Goal: Information Seeking & Learning: Learn about a topic

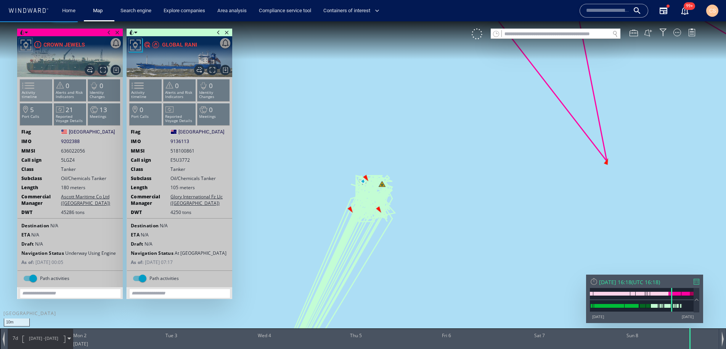
click at [29, 88] on span at bounding box center [23, 85] width 11 height 11
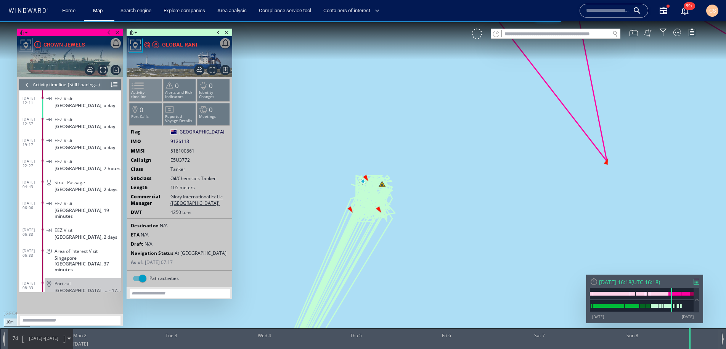
click at [139, 91] on span at bounding box center [132, 85] width 11 height 11
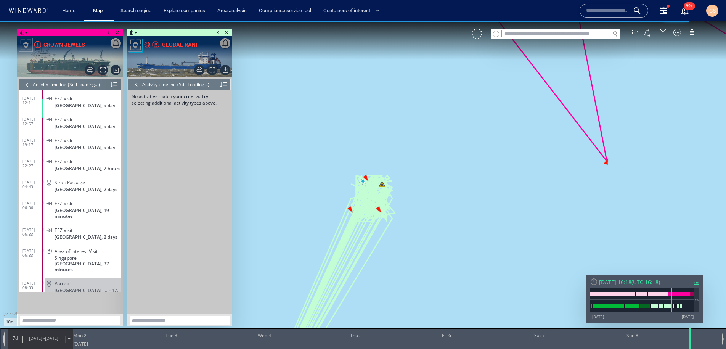
click at [134, 83] on div at bounding box center [136, 84] width 8 height 11
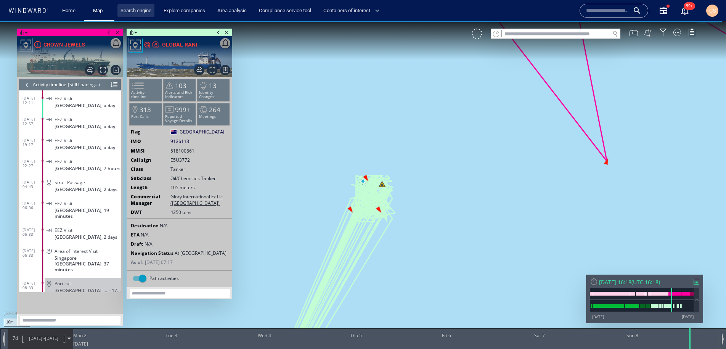
scroll to position [3490, 0]
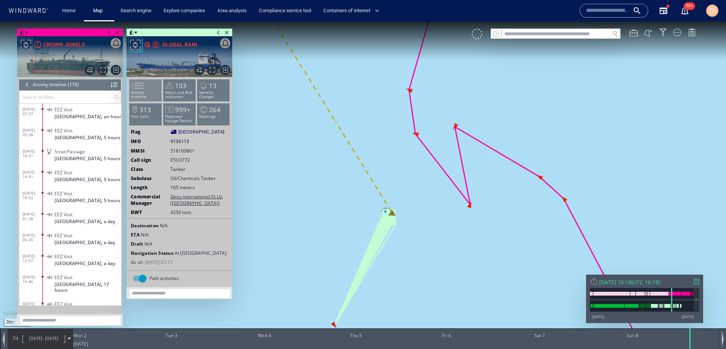
click at [139, 88] on span at bounding box center [132, 85] width 11 height 11
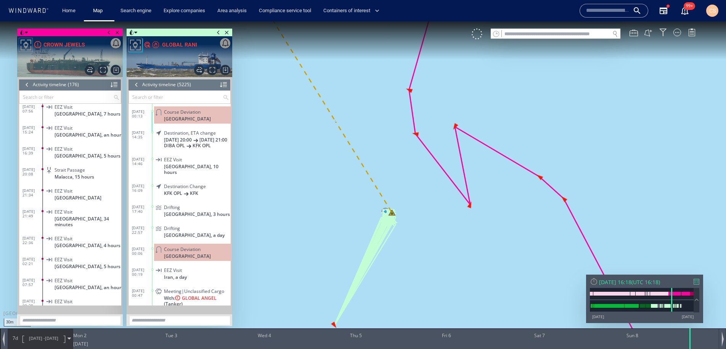
scroll to position [3209, 0]
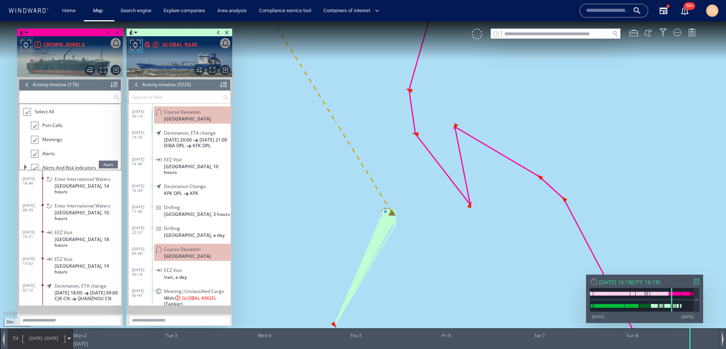
click at [79, 100] on input "text" at bounding box center [66, 97] width 94 height 13
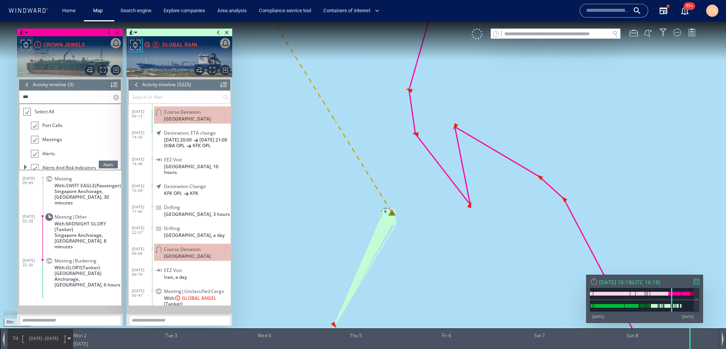
scroll to position [0, 0]
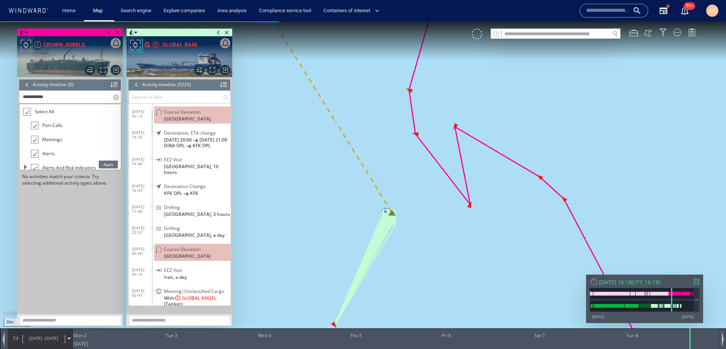
type input "**********"
drag, startPoint x: 109, startPoint y: 162, endPoint x: 132, endPoint y: 151, distance: 26.3
click at [109, 162] on span "Apply" at bounding box center [108, 165] width 19 height 8
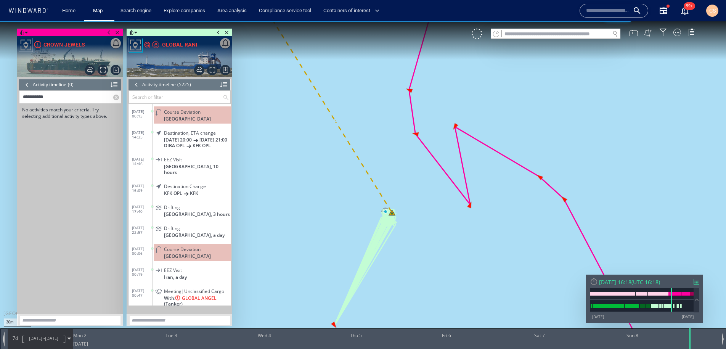
click at [26, 84] on div at bounding box center [27, 84] width 8 height 11
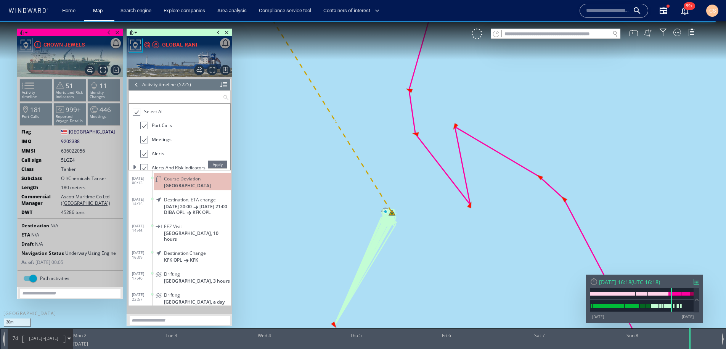
click at [153, 99] on input "text" at bounding box center [176, 97] width 94 height 13
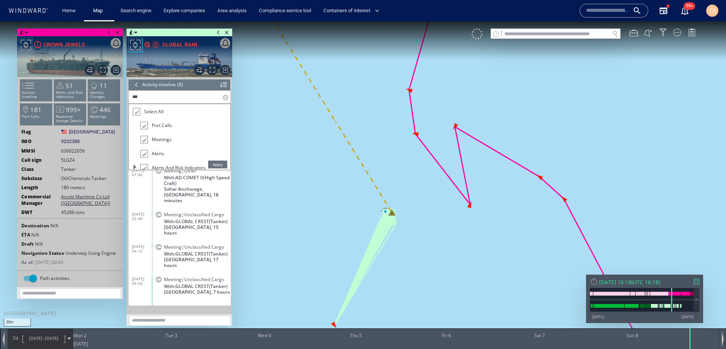
scroll to position [96, 0]
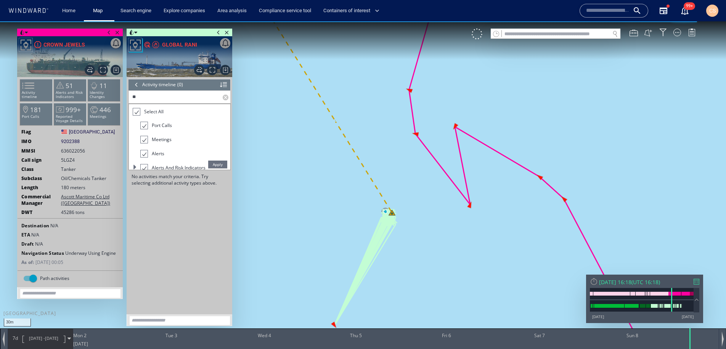
type input "*"
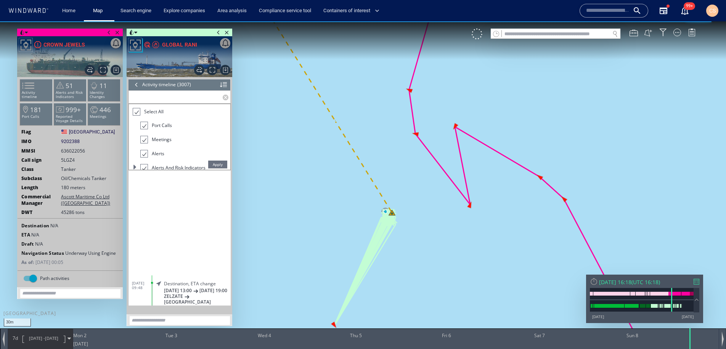
scroll to position [62937, 0]
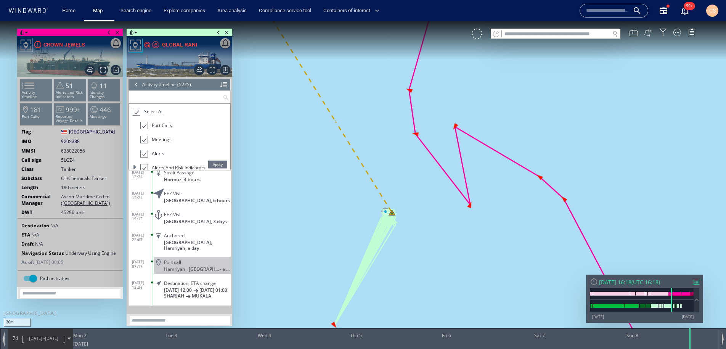
click at [138, 86] on div at bounding box center [136, 84] width 8 height 11
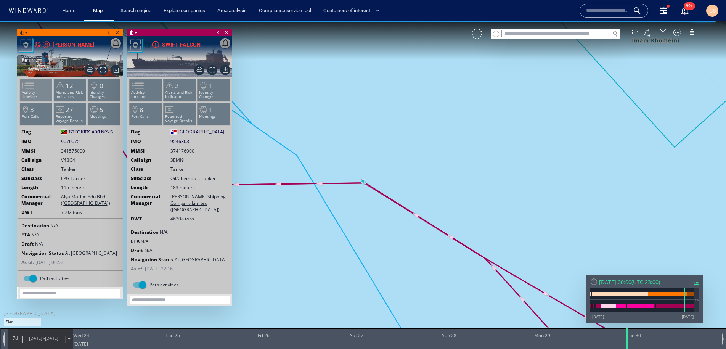
click at [29, 90] on span at bounding box center [23, 85] width 11 height 11
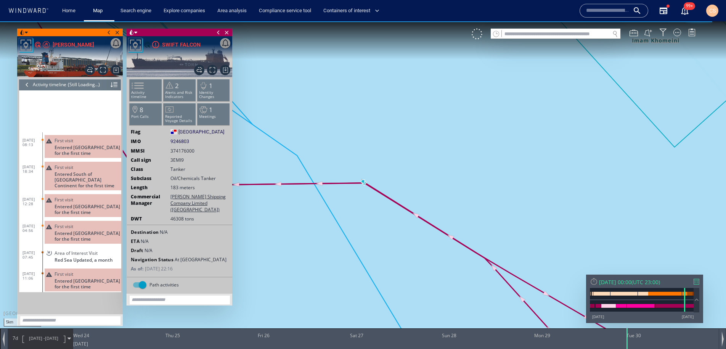
scroll to position [105, 0]
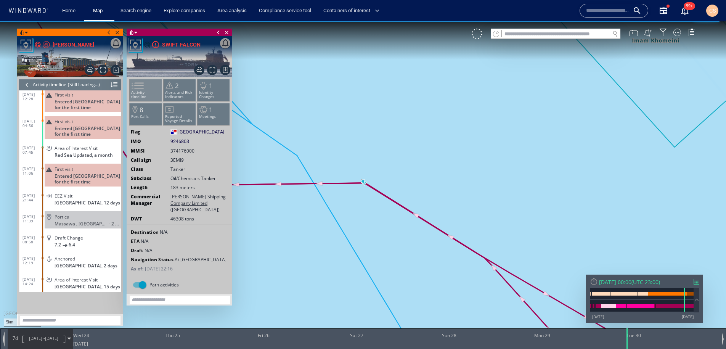
click at [139, 89] on span at bounding box center [132, 85] width 11 height 11
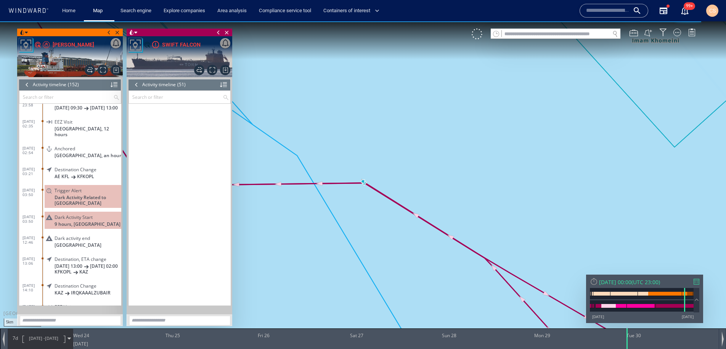
scroll to position [868, 0]
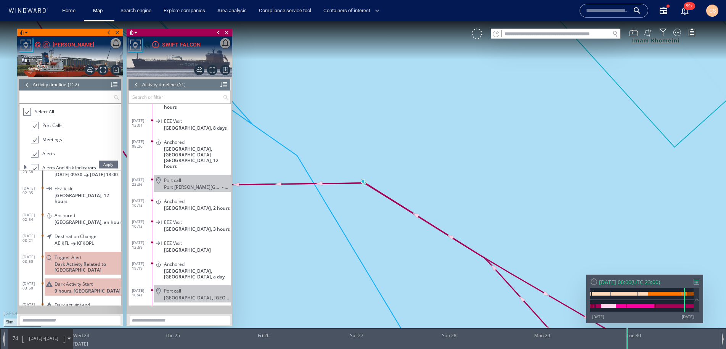
click at [69, 98] on input "text" at bounding box center [66, 97] width 94 height 13
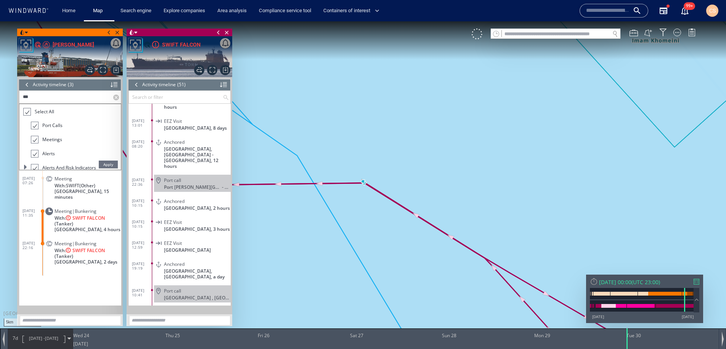
scroll to position [0, 0]
type input "*****"
click at [117, 96] on label at bounding box center [117, 97] width 8 height 13
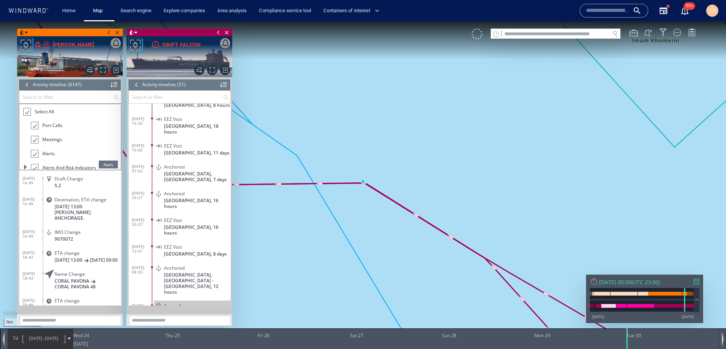
scroll to position [751, 0]
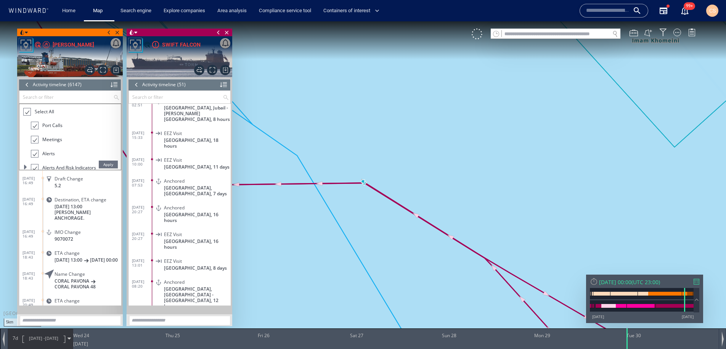
click at [79, 97] on input "text" at bounding box center [66, 97] width 94 height 13
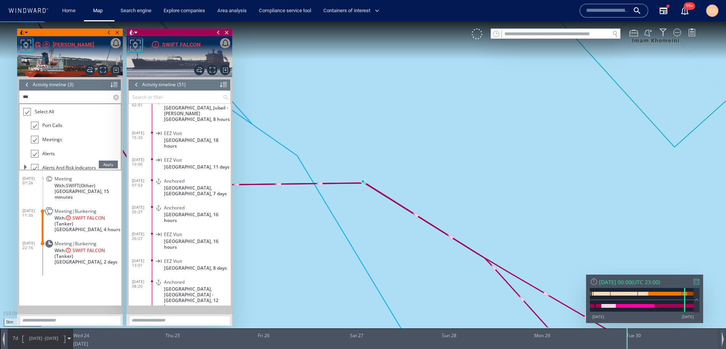
scroll to position [0, 0]
type input "*****"
click at [116, 98] on label at bounding box center [117, 97] width 8 height 13
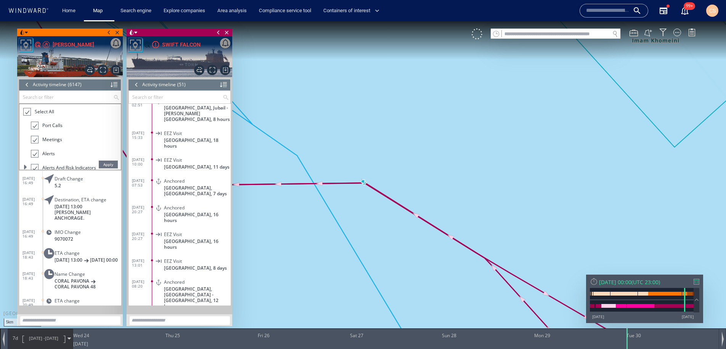
click at [27, 83] on div at bounding box center [27, 84] width 8 height 11
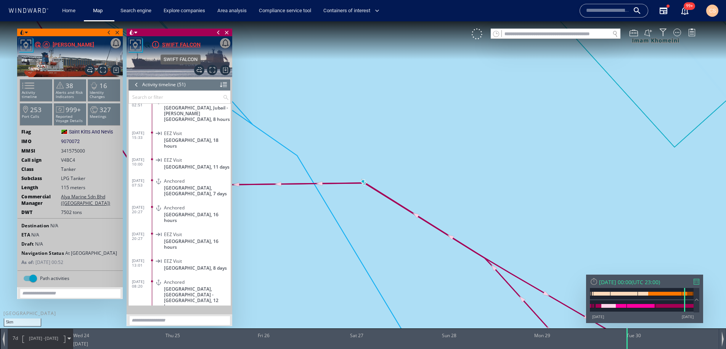
click at [169, 42] on div "SWIFT FALCON" at bounding box center [181, 44] width 39 height 9
click at [68, 46] on div "[PERSON_NAME]" at bounding box center [74, 44] width 42 height 9
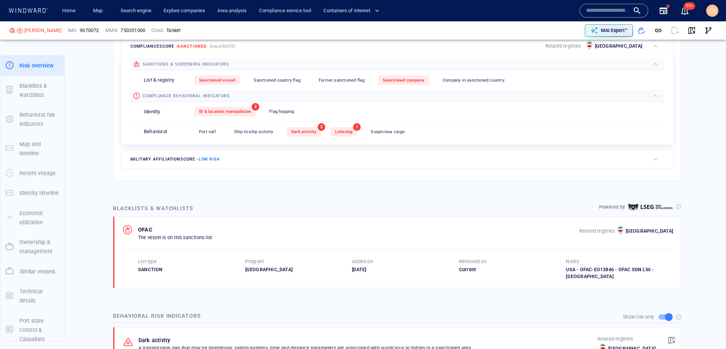
scroll to position [327, 0]
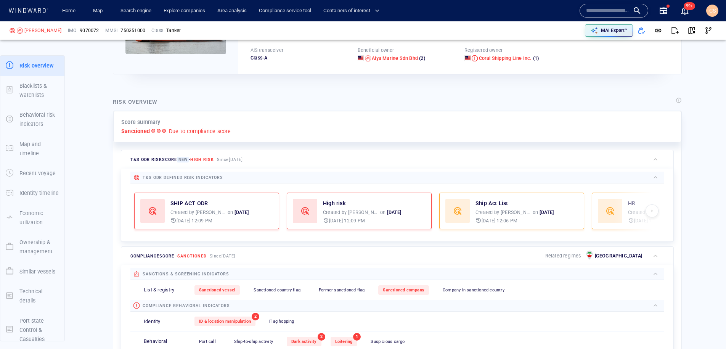
scroll to position [128, 0]
